Goal: Check status: Check status

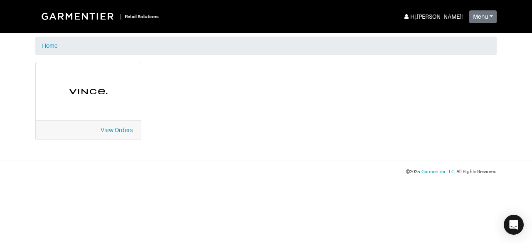
click at [116, 126] on div "View Orders" at bounding box center [88, 130] width 105 height 19
click at [117, 129] on link "View Orders" at bounding box center [117, 130] width 32 height 7
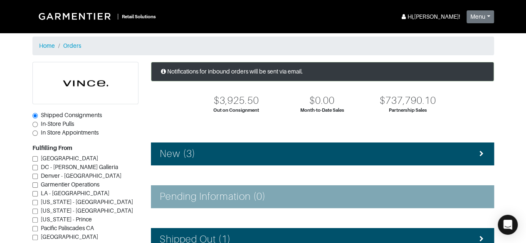
click at [436, 155] on div "New (3)" at bounding box center [323, 154] width 326 height 12
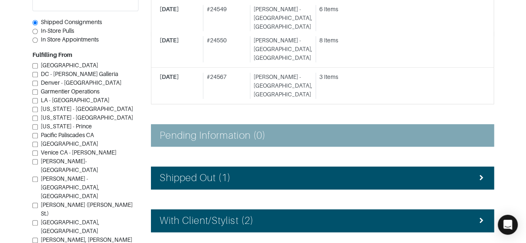
scroll to position [188, 0]
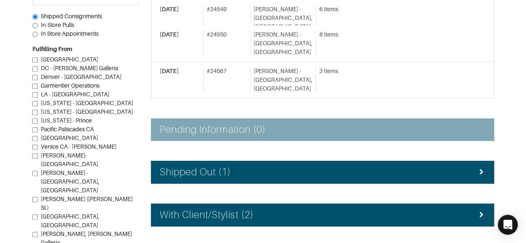
click at [415, 166] on div "Shipped Out (1)" at bounding box center [323, 172] width 326 height 12
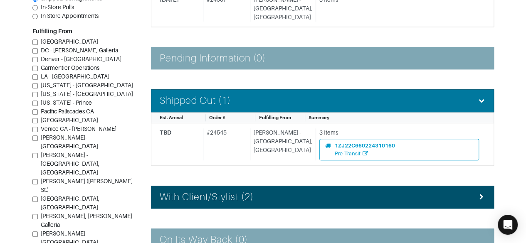
scroll to position [265, 0]
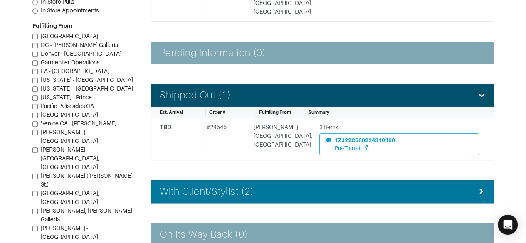
click at [444, 186] on div "With Client/Stylist (2)" at bounding box center [323, 192] width 326 height 12
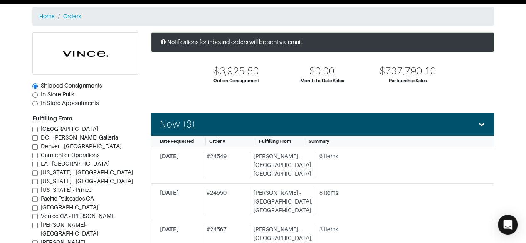
scroll to position [0, 0]
